Goal: Task Accomplishment & Management: Use online tool/utility

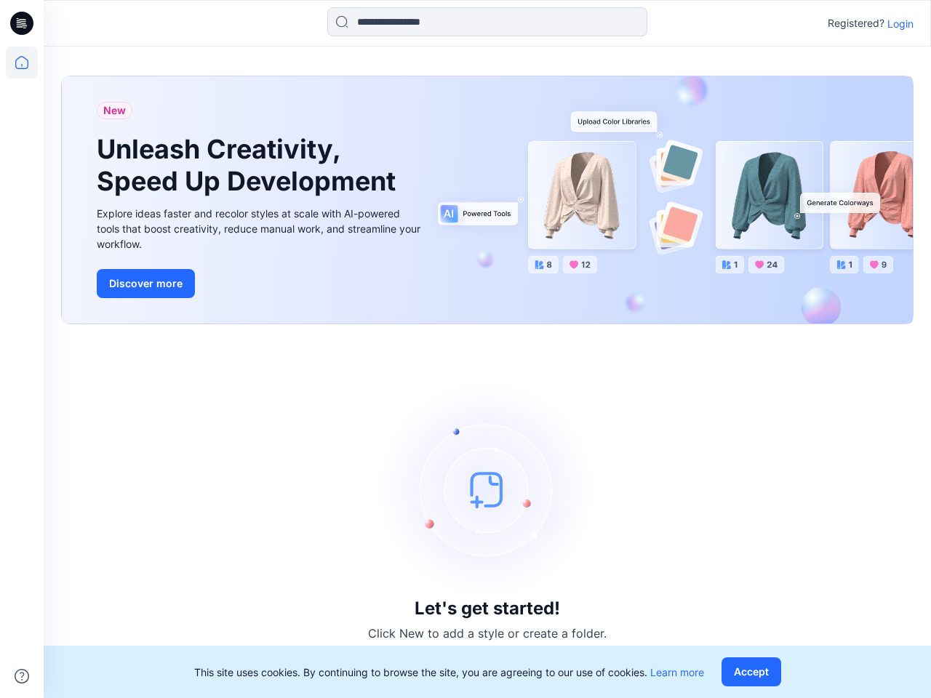
click at [465, 349] on div "Let's get started! Click New to add a style or create a folder." at bounding box center [487, 511] width 852 height 339
click at [23, 23] on icon at bounding box center [24, 23] width 6 height 1
click at [22, 63] on icon at bounding box center [22, 63] width 32 height 32
click at [22, 676] on icon at bounding box center [22, 676] width 15 height 15
click at [487, 22] on input at bounding box center [487, 21] width 320 height 29
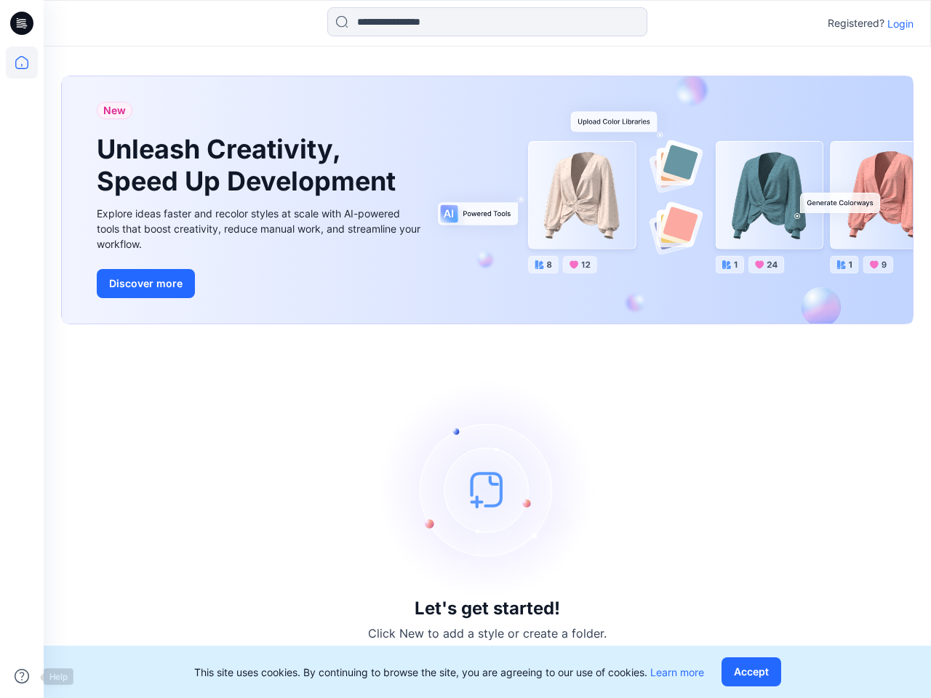
click at [900, 23] on p "Login" at bounding box center [900, 23] width 26 height 15
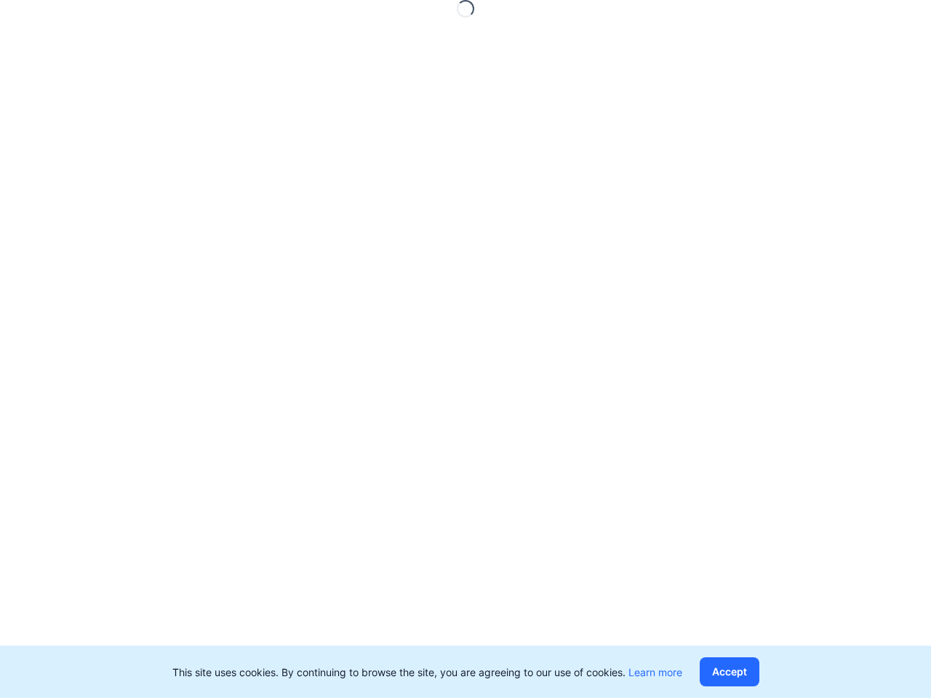
click at [754, 672] on button "Accept" at bounding box center [729, 671] width 60 height 29
